Goal: Task Accomplishment & Management: Complete application form

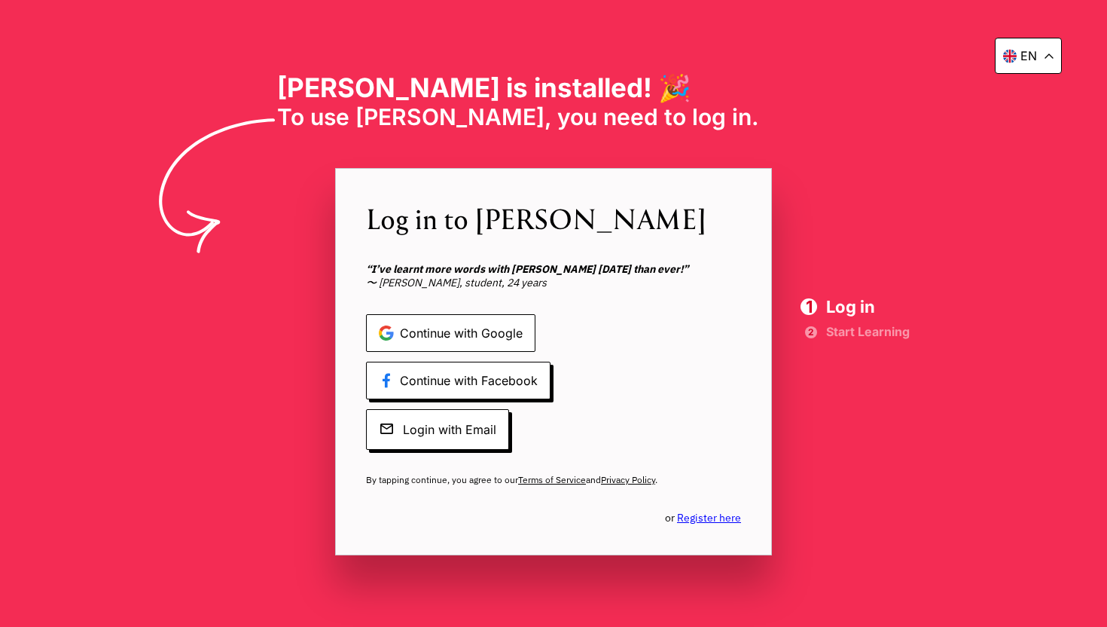
click at [481, 335] on span "Continue with Google" at bounding box center [451, 333] width 170 height 38
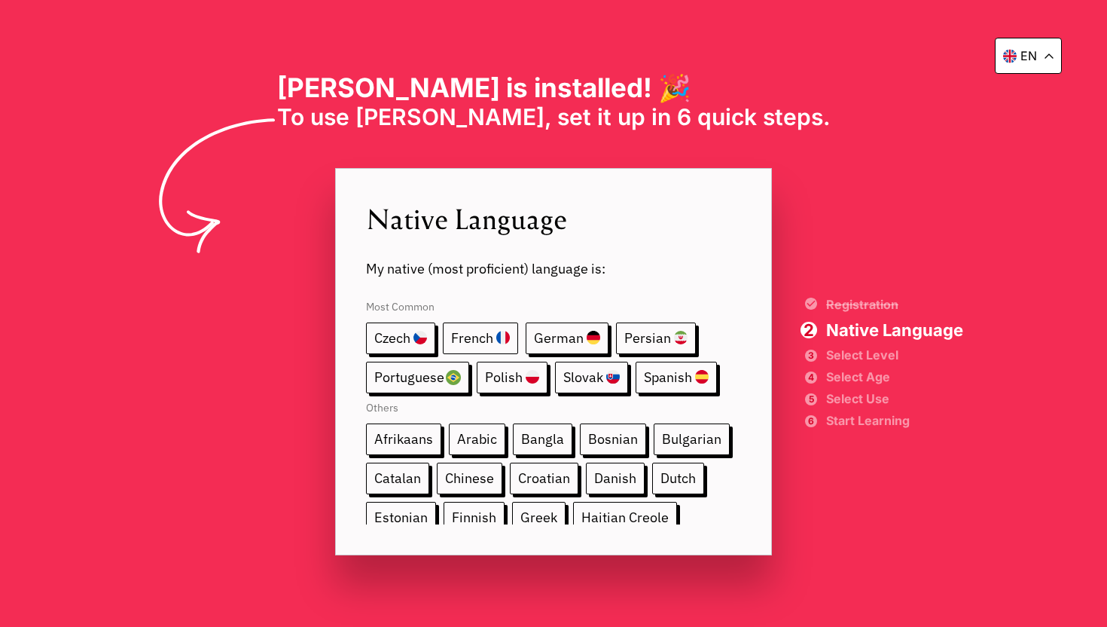
click at [503, 333] on span "French" at bounding box center [480, 338] width 75 height 32
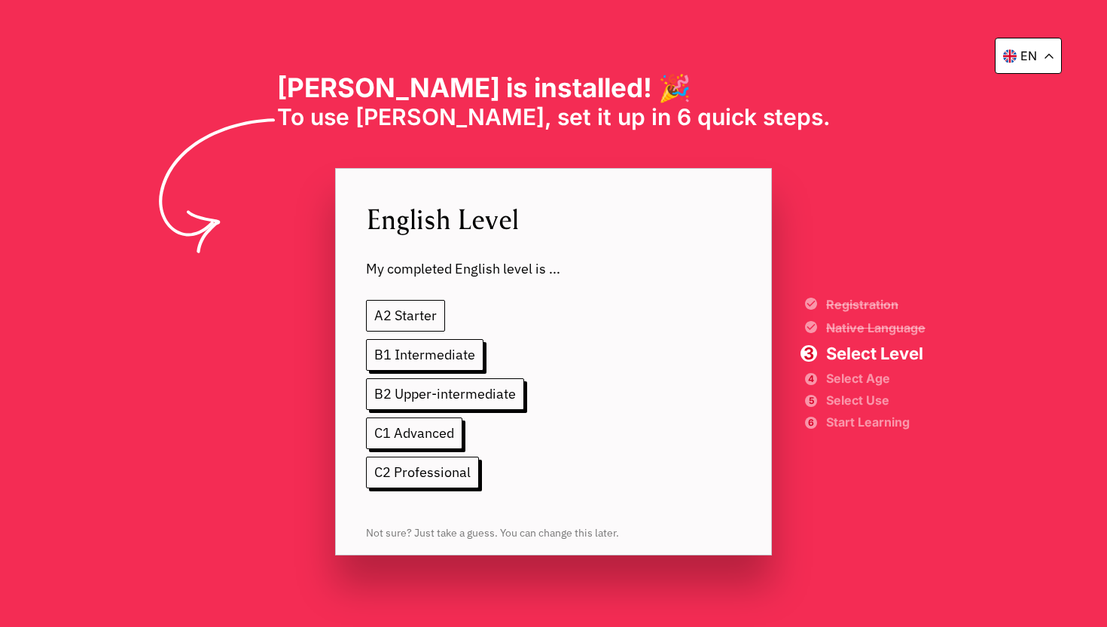
click at [424, 314] on span "A2 Starter" at bounding box center [405, 316] width 79 height 32
